Goal: Information Seeking & Learning: Learn about a topic

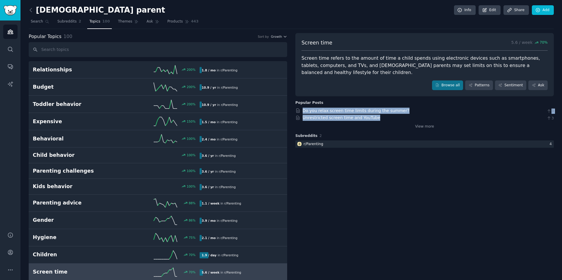
click at [171, 25] on link "Products 443" at bounding box center [182, 23] width 35 height 12
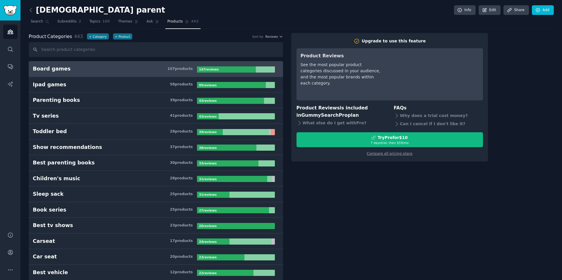
click at [103, 100] on h3 "Parenting books 39 product s" at bounding box center [115, 100] width 164 height 7
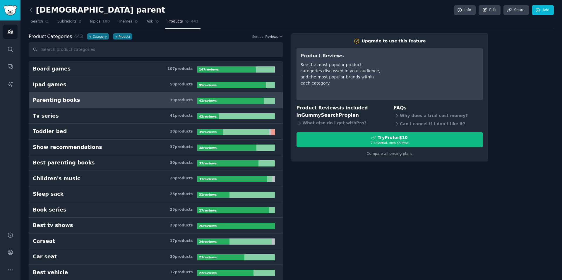
click at [125, 23] on span "Themes" at bounding box center [125, 21] width 14 height 5
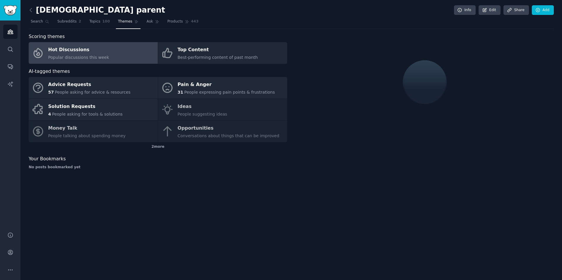
click at [103, 58] on link "Hot Discussions Popular discussions this week" at bounding box center [93, 53] width 129 height 22
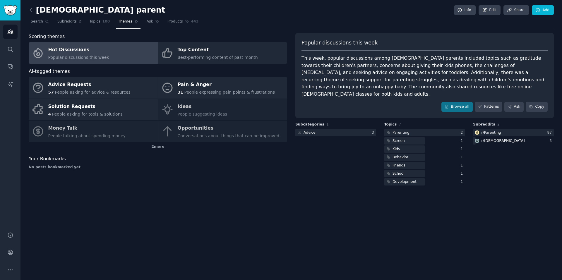
click at [30, 8] on icon at bounding box center [31, 10] width 6 height 6
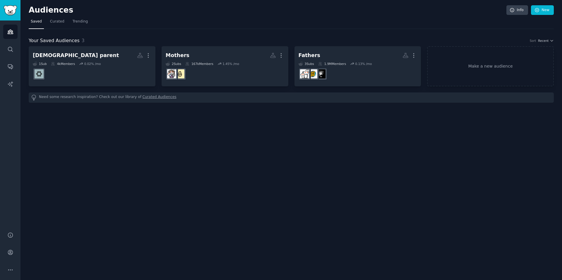
click at [226, 56] on h2 "Mothers More" at bounding box center [225, 55] width 119 height 10
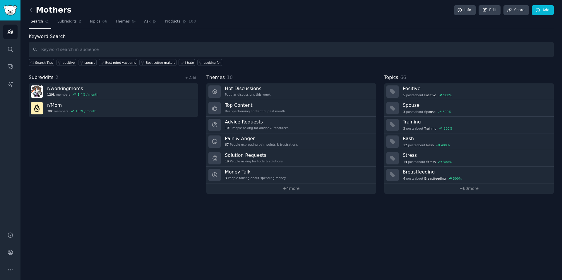
click at [423, 124] on h3 "Training" at bounding box center [476, 122] width 147 height 6
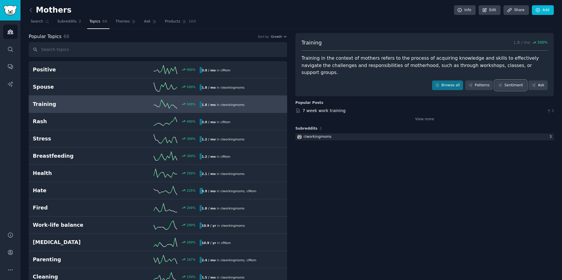
click at [516, 80] on link "Sentiment" at bounding box center [510, 85] width 31 height 10
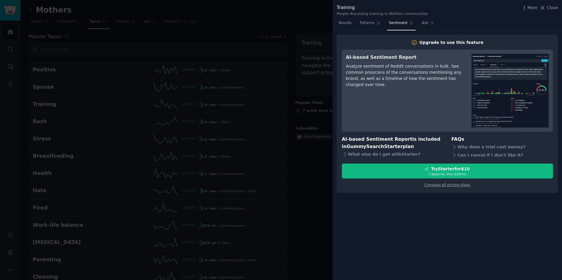
click at [323, 90] on div at bounding box center [281, 140] width 562 height 280
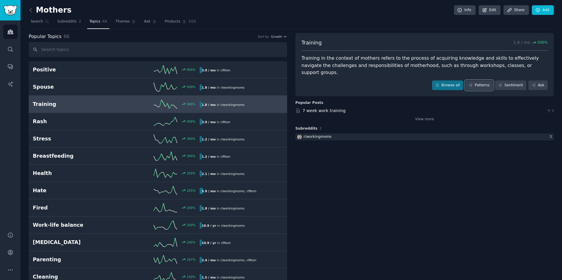
click at [477, 80] on link "Patterns" at bounding box center [479, 85] width 28 height 10
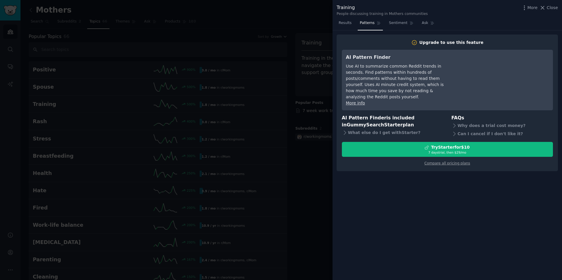
click at [333, 71] on div "Upgrade to use this feature AI Pattern Finder Use AI to summarize common Reddit…" at bounding box center [446, 102] width 229 height 145
click at [322, 71] on div at bounding box center [281, 140] width 562 height 280
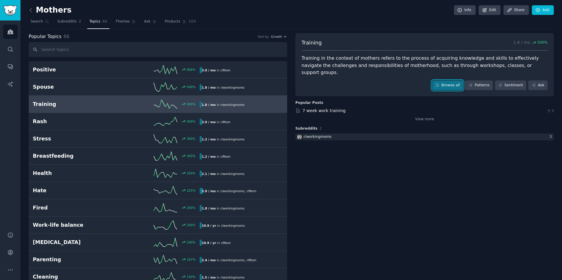
click at [450, 80] on link "Browse all" at bounding box center [447, 85] width 31 height 10
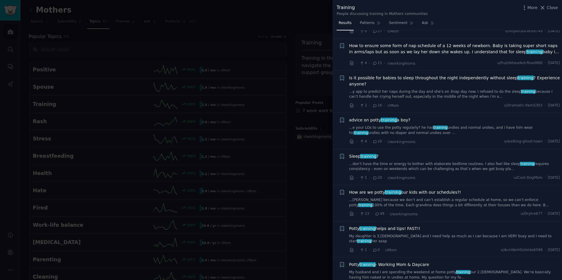
scroll to position [556, 0]
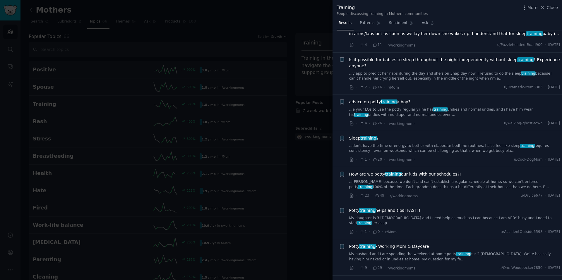
click at [313, 89] on div at bounding box center [281, 140] width 562 height 280
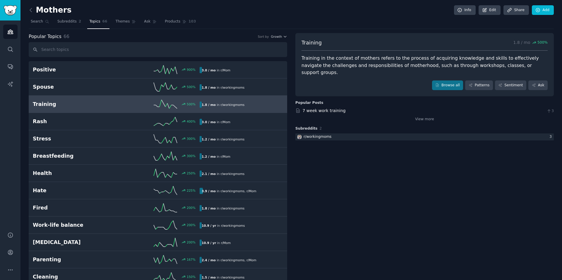
click at [334, 108] on link "7 week work training" at bounding box center [324, 110] width 43 height 5
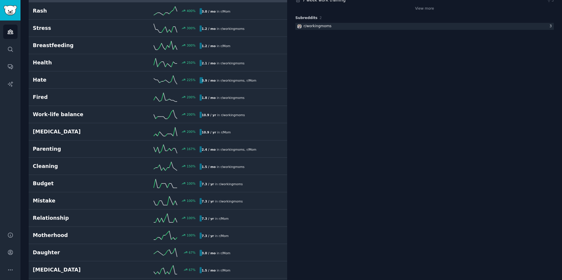
scroll to position [117, 0]
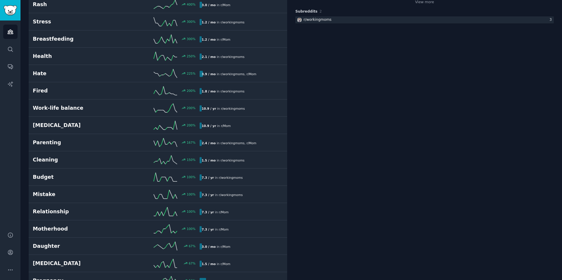
click at [66, 111] on h2 "Work-life balance" at bounding box center [74, 107] width 83 height 7
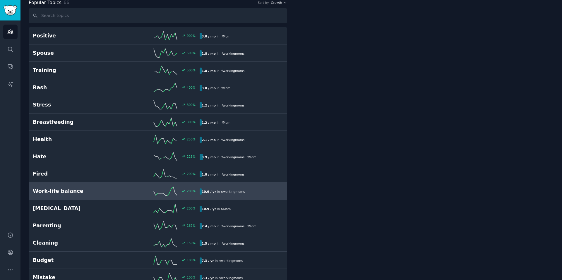
scroll to position [33, 0]
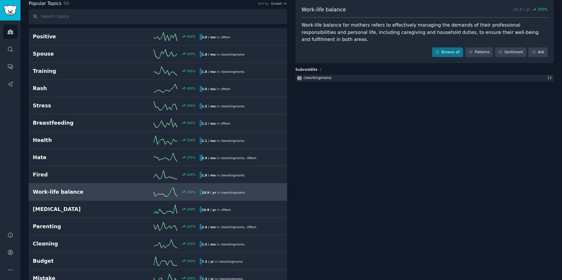
click at [91, 109] on h2 "Stress" at bounding box center [74, 105] width 83 height 7
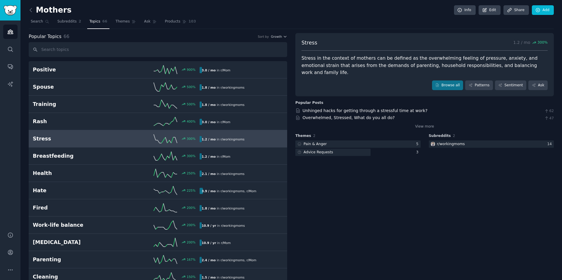
click at [353, 64] on div "Stress in the context of mothers can be defined as the overwhelming feeling of …" at bounding box center [424, 66] width 246 height 22
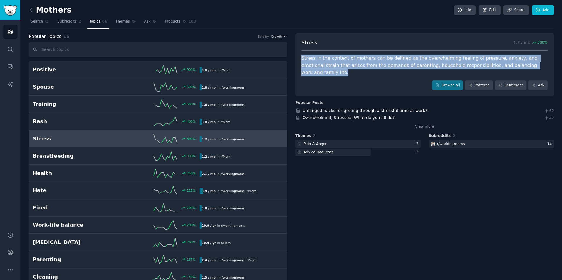
click at [353, 64] on div "Stress in the context of mothers can be defined as the overwhelming feeling of …" at bounding box center [424, 66] width 246 height 22
copy div "Stress in the context of mothers can be defined as the overwhelming feeling of …"
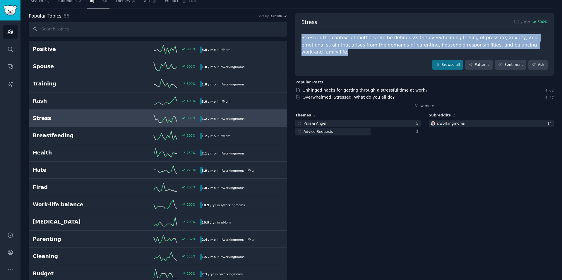
scroll to position [29, 0]
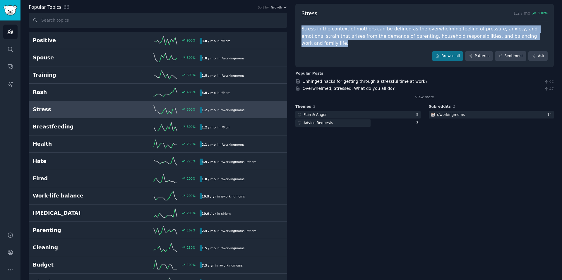
click at [63, 197] on h2 "Work-life balance" at bounding box center [74, 195] width 83 height 7
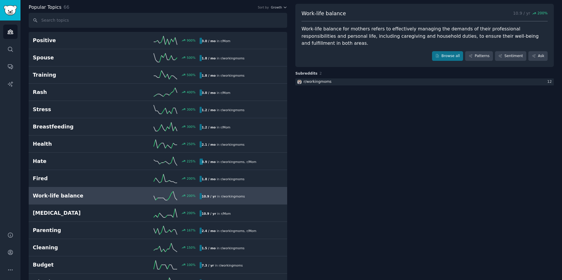
click at [357, 31] on div "Work-life balance for mothers refers to effectively managing the demands of the…" at bounding box center [424, 36] width 246 height 22
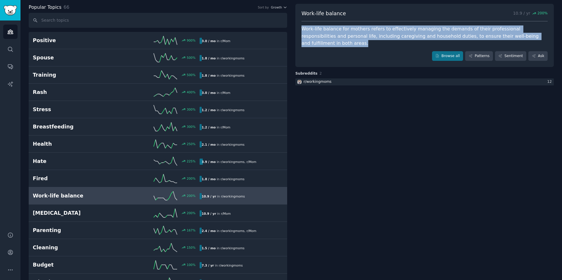
click at [357, 31] on div "Work-life balance for mothers refers to effectively managing the demands of the…" at bounding box center [424, 36] width 246 height 22
copy div "Work-life balance for mothers refers to effectively managing the demands of the…"
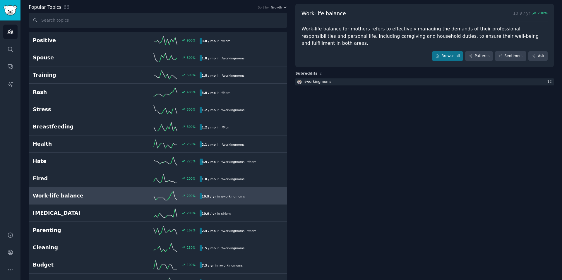
click at [333, 12] on span "Work-life balance" at bounding box center [323, 13] width 44 height 7
copy span "Work-life balance"
